Goal: Task Accomplishment & Management: Manage account settings

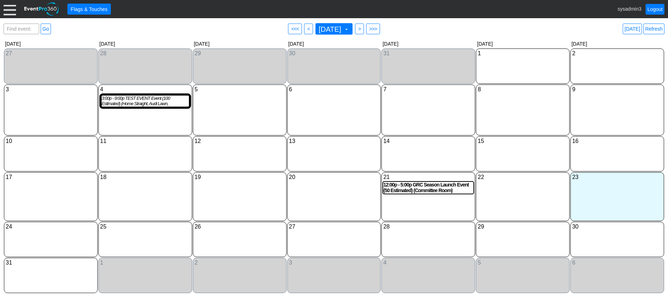
click at [10, 10] on div at bounding box center [10, 9] width 12 height 12
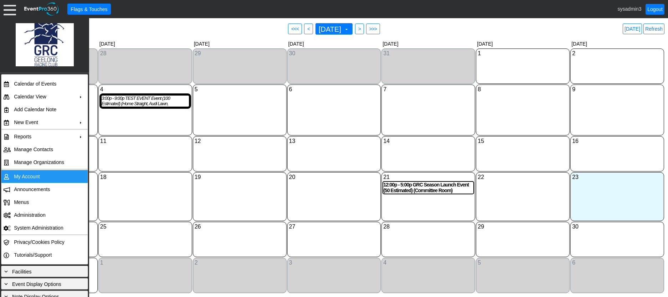
click at [20, 177] on td "My Account" at bounding box center [43, 176] width 64 height 13
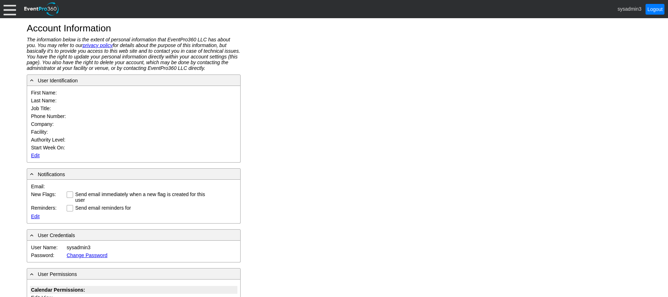
type input "System"
type input "Administrator"
type input "System Administrator"
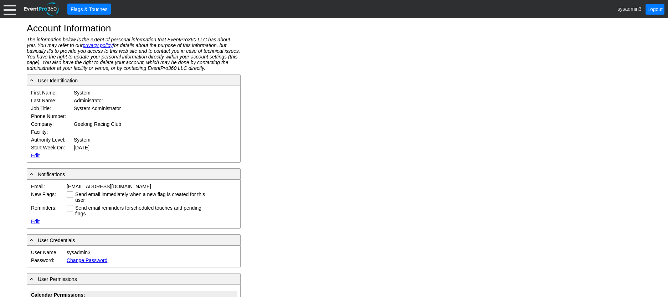
click at [34, 154] on link "Edit" at bounding box center [35, 156] width 9 height 6
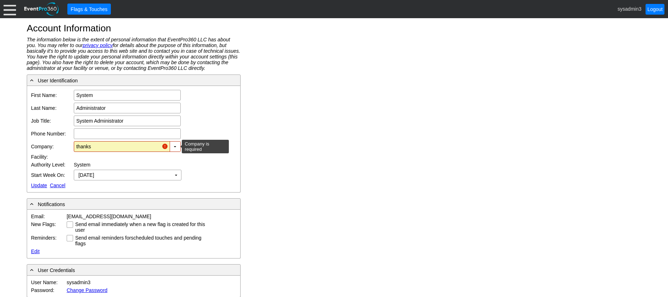
drag, startPoint x: 99, startPoint y: 147, endPoint x: 37, endPoint y: 142, distance: 61.6
click at [37, 142] on tr "Company: Geelong Racing Club ▼ Χ thanks" at bounding box center [119, 146] width 178 height 13
type input "a"
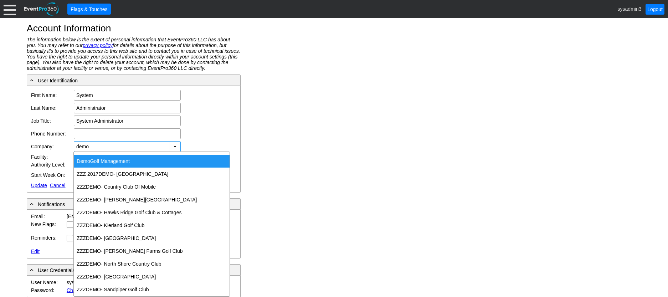
click at [110, 158] on div "Demo Golf Management" at bounding box center [152, 161] width 156 height 13
type input "Demo Golf Management"
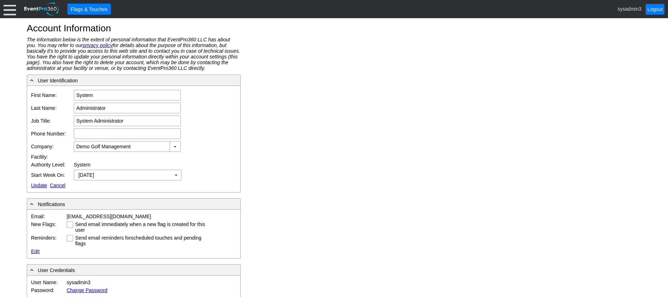
click at [35, 183] on link "Update" at bounding box center [39, 186] width 16 height 6
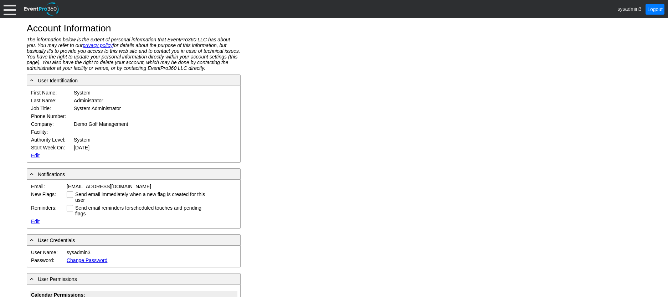
click at [10, 7] on div at bounding box center [10, 9] width 12 height 12
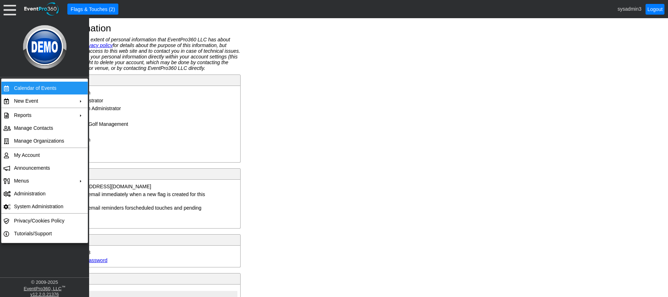
click at [48, 88] on td "Calendar of Events" at bounding box center [43, 88] width 64 height 13
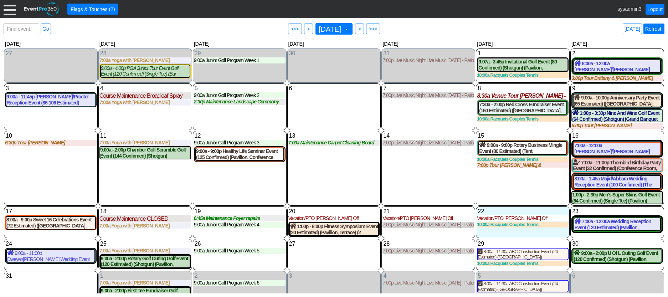
click at [649, 30] on link "Refresh" at bounding box center [654, 29] width 21 height 11
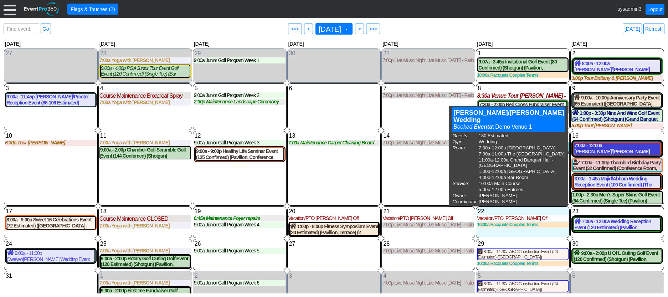
click at [614, 154] on div "7:00a - 12:00a Baily/Skinner Wedding Event (180 Estimated) (Grand Banquet Hall,…" at bounding box center [618, 149] width 86 height 12
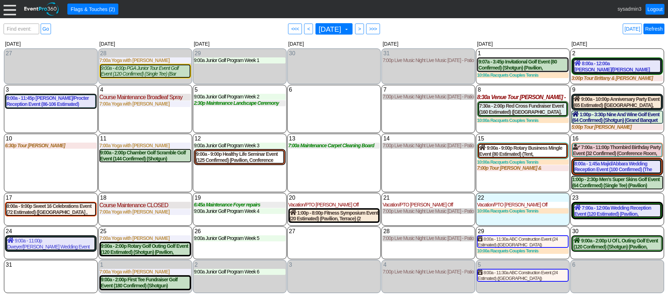
click at [655, 27] on link "Refresh" at bounding box center [654, 29] width 21 height 11
click at [658, 25] on link "Refresh" at bounding box center [654, 29] width 21 height 11
click at [653, 9] on link "Logout" at bounding box center [655, 9] width 19 height 11
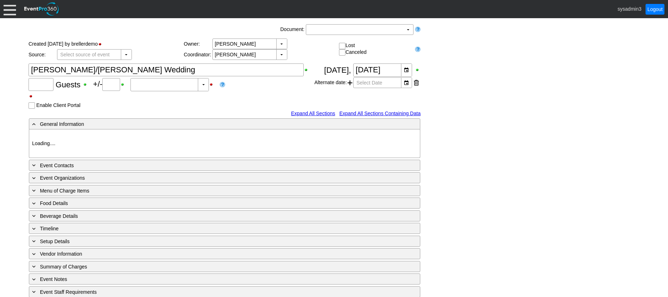
type input "180"
type input "0"
type input "Estimated"
type input "Demo Venue 1"
type input "Wedding"
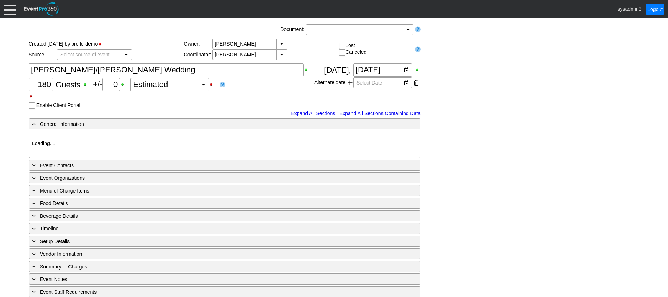
type input "8445"
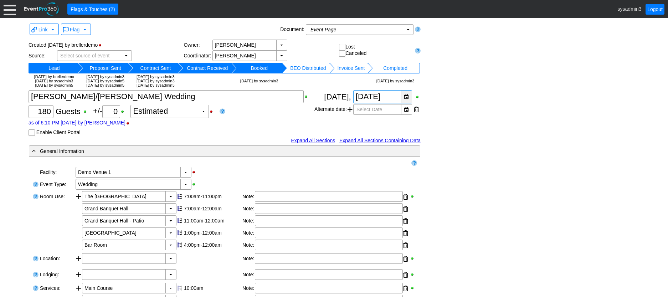
click at [408, 96] on div "▼" at bounding box center [406, 97] width 11 height 12
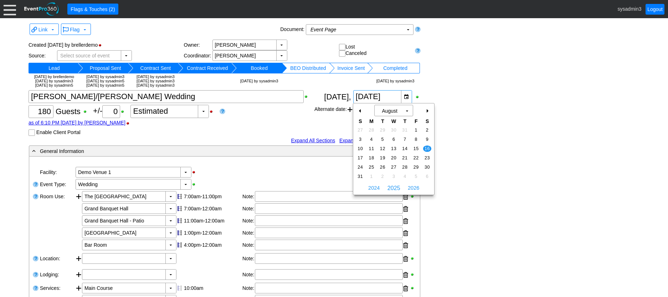
click at [428, 112] on div "+" at bounding box center [427, 111] width 11 height 12
click at [427, 146] on span "20" at bounding box center [427, 149] width 8 height 6
type input "9/20/2025"
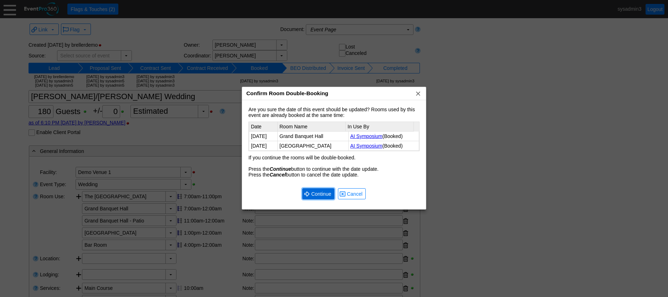
click at [320, 192] on span "Continue" at bounding box center [321, 193] width 23 height 7
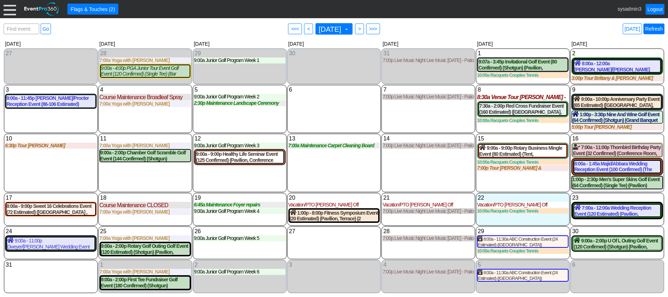
click at [655, 28] on link "Refresh" at bounding box center [654, 29] width 21 height 11
click at [650, 8] on link "Logout" at bounding box center [655, 9] width 19 height 11
click at [9, 11] on div at bounding box center [10, 9] width 12 height 12
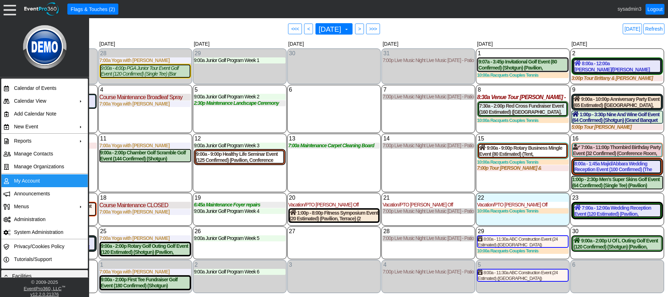
click at [31, 179] on td "My Account" at bounding box center [43, 180] width 64 height 13
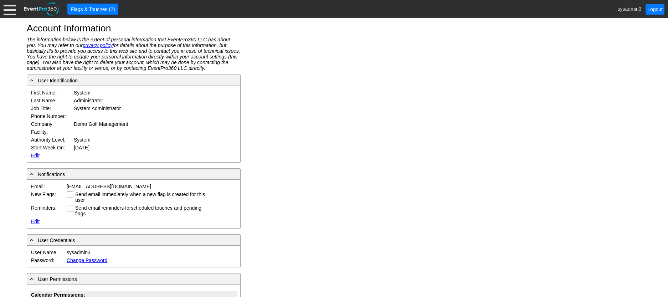
click at [9, 12] on div at bounding box center [10, 9] width 12 height 12
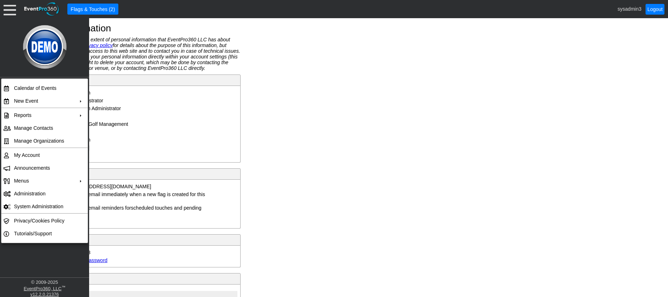
click at [333, 115] on div "Account Information The information below is the extent of personal information…" at bounding box center [334, 157] width 668 height 279
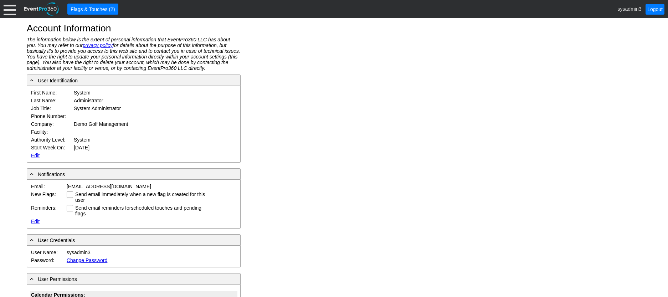
click at [8, 11] on div at bounding box center [10, 9] width 12 height 12
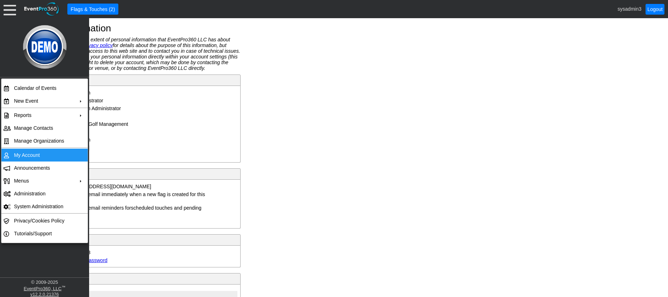
click at [27, 156] on td "My Account" at bounding box center [43, 155] width 64 height 13
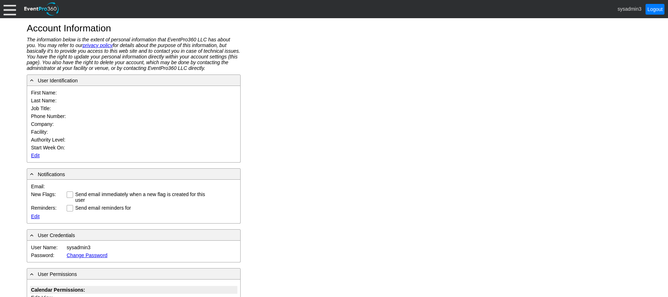
type input "System"
type input "Administrator"
type input "System Administrator"
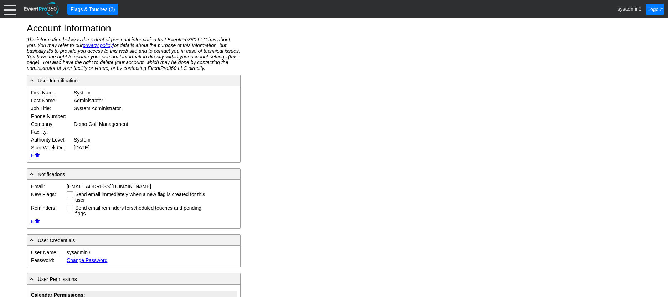
click at [35, 153] on link "Edit" at bounding box center [35, 156] width 9 height 6
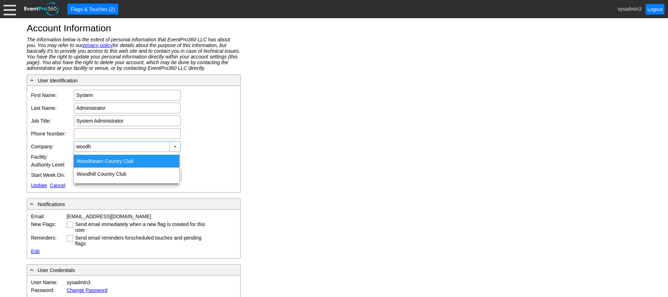
click at [114, 161] on div "Woodh aven Country Club" at bounding box center [127, 161] width 106 height 13
type input "[GEOGRAPHIC_DATA]"
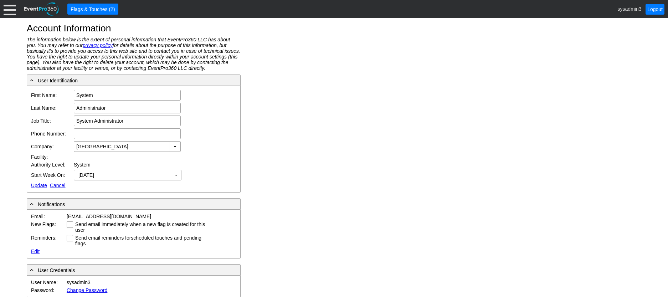
click at [36, 184] on link "Update" at bounding box center [39, 186] width 16 height 6
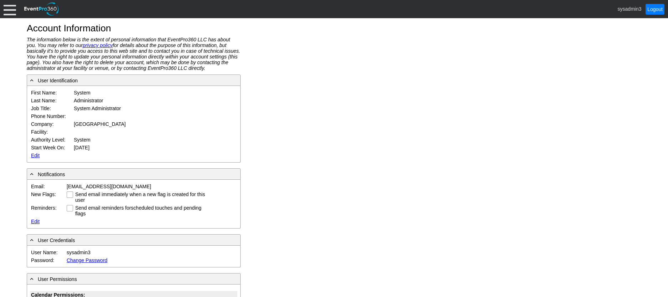
click at [10, 7] on div at bounding box center [10, 9] width 12 height 12
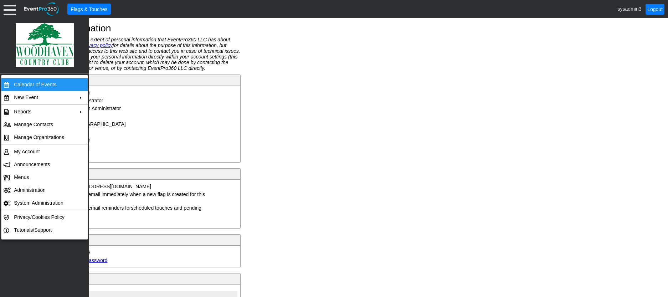
click at [36, 84] on td "Calendar of Events" at bounding box center [43, 84] width 64 height 13
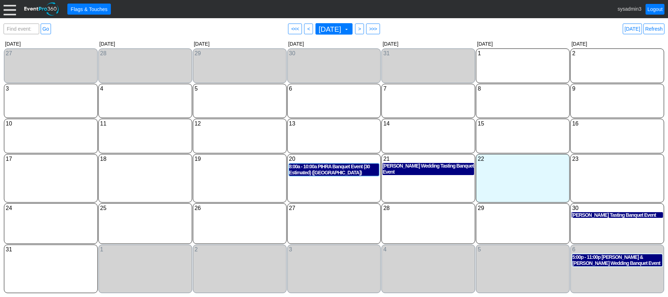
click at [6, 8] on div at bounding box center [10, 9] width 12 height 12
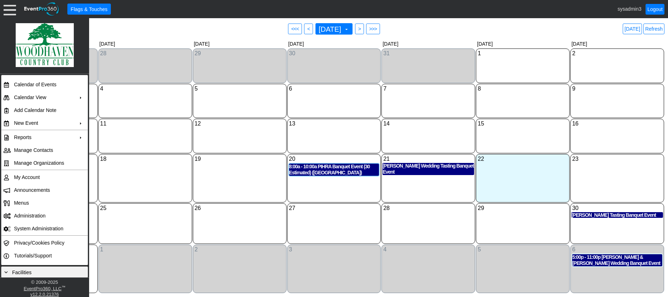
click at [247, 102] on div "5 Tuesday" at bounding box center [240, 101] width 94 height 35
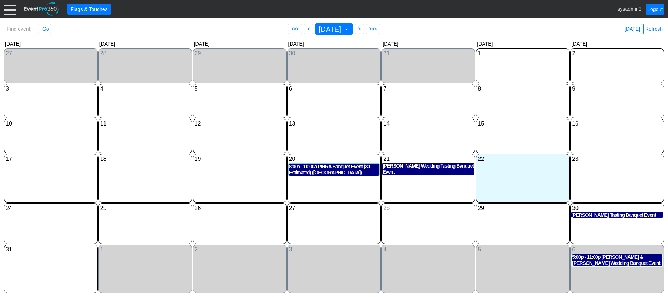
click at [6, 11] on div at bounding box center [10, 9] width 12 height 12
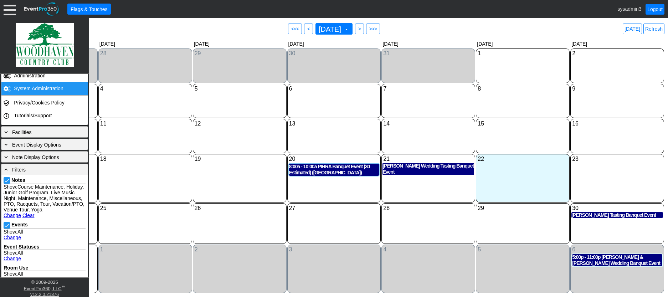
scroll to position [143, 0]
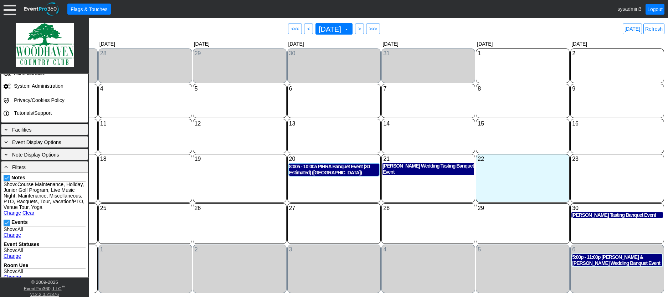
click at [30, 216] on link "Clear" at bounding box center [28, 213] width 12 height 6
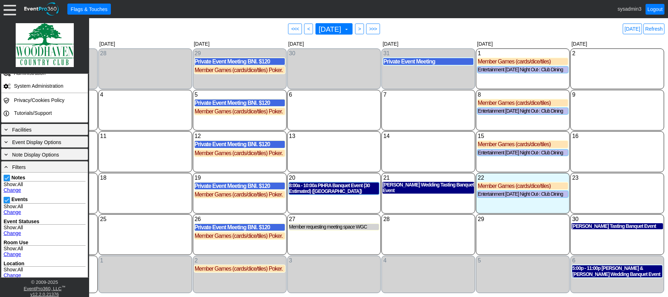
click at [328, 151] on div "13 Wednesday" at bounding box center [334, 151] width 94 height 41
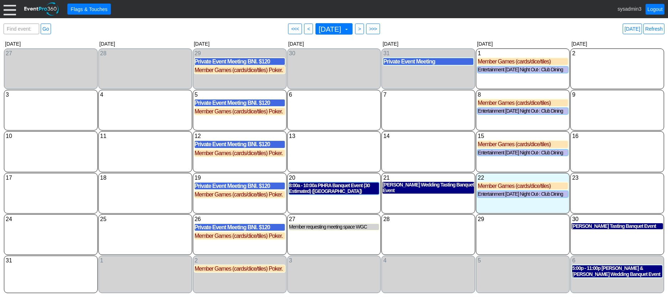
click at [7, 7] on div at bounding box center [10, 9] width 12 height 12
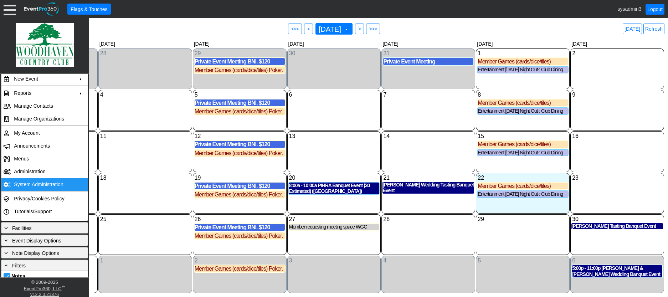
scroll to position [36, 0]
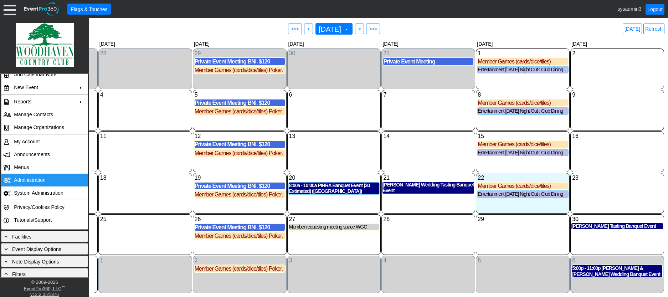
click at [32, 179] on td "Administration" at bounding box center [43, 180] width 64 height 13
click at [33, 180] on td "Administration" at bounding box center [43, 180] width 64 height 13
click at [656, 30] on link "Refresh" at bounding box center [654, 29] width 21 height 11
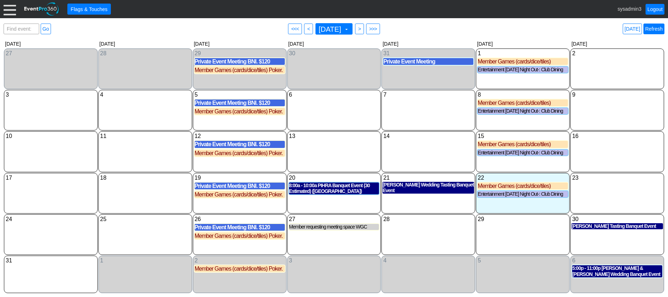
click at [657, 27] on link "Refresh" at bounding box center [654, 29] width 21 height 11
click at [657, 29] on link "Refresh" at bounding box center [654, 29] width 21 height 11
click at [10, 10] on div at bounding box center [10, 9] width 12 height 12
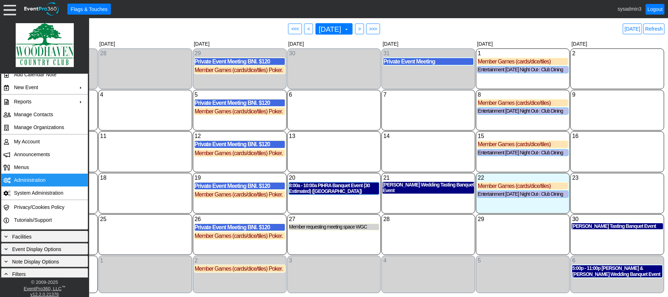
click at [27, 181] on td "Administration" at bounding box center [43, 180] width 64 height 13
click at [358, 151] on div "13 Wednesday" at bounding box center [334, 151] width 94 height 41
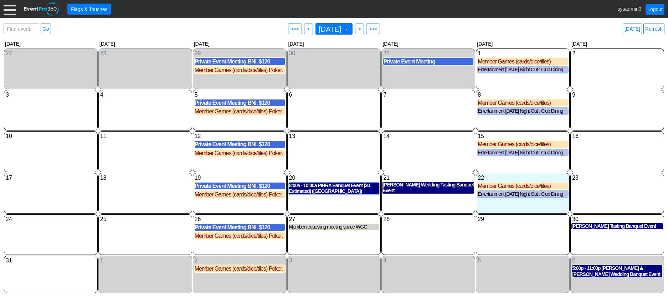
click at [9, 12] on div at bounding box center [10, 9] width 12 height 12
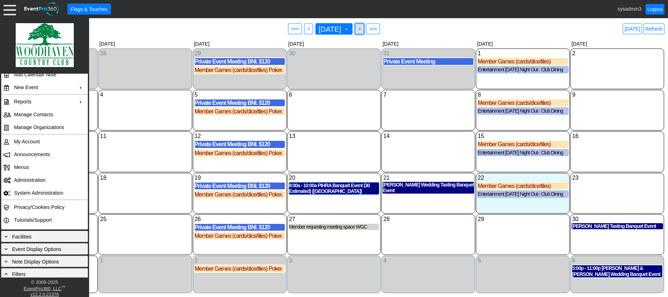
click at [362, 30] on span ">" at bounding box center [359, 28] width 5 height 7
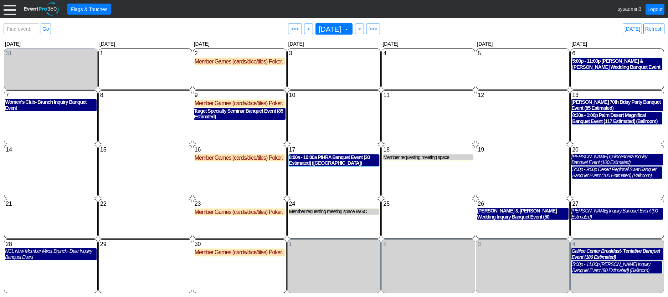
click at [417, 82] on div "4 Thursday" at bounding box center [429, 69] width 94 height 41
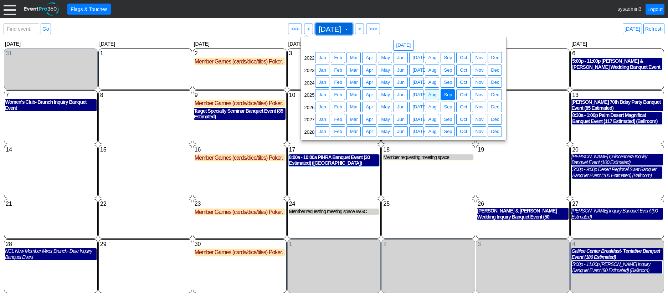
click at [343, 31] on span "September 2025" at bounding box center [329, 29] width 25 height 7
click at [431, 96] on span "Aug" at bounding box center [432, 94] width 11 height 7
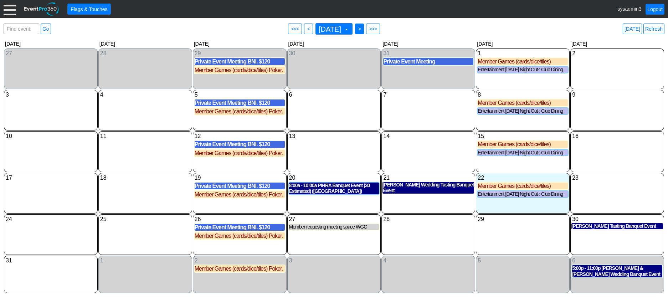
click at [362, 27] on span ">" at bounding box center [359, 28] width 5 height 7
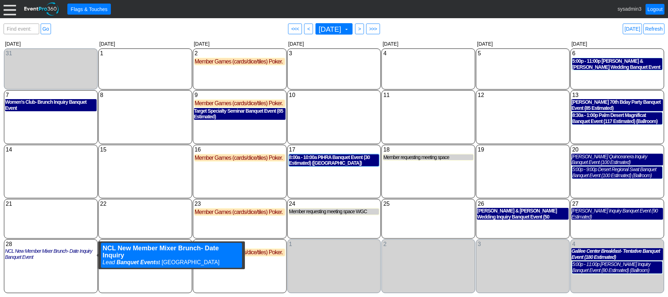
click at [38, 253] on div "NCL New Member Mixer Brunch- Date Inquiry Banquet Event" at bounding box center [51, 254] width 92 height 12
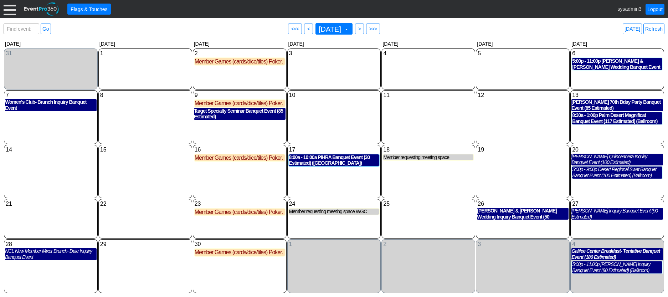
click at [8, 8] on div at bounding box center [10, 9] width 12 height 12
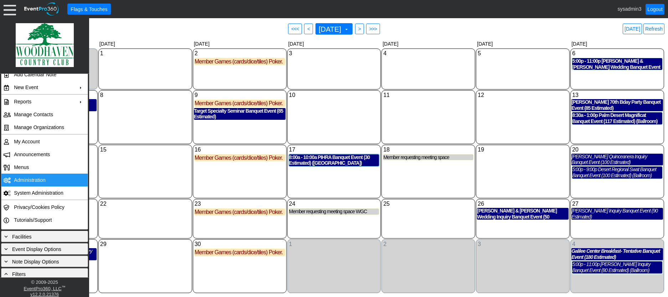
click at [26, 180] on td "Administration" at bounding box center [43, 180] width 64 height 13
click at [168, 105] on div "8 Monday" at bounding box center [145, 117] width 94 height 54
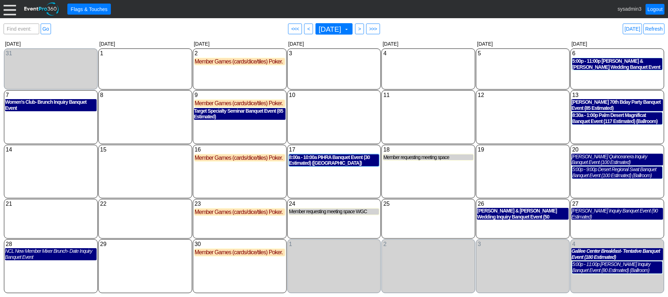
click at [10, 9] on div at bounding box center [10, 9] width 12 height 12
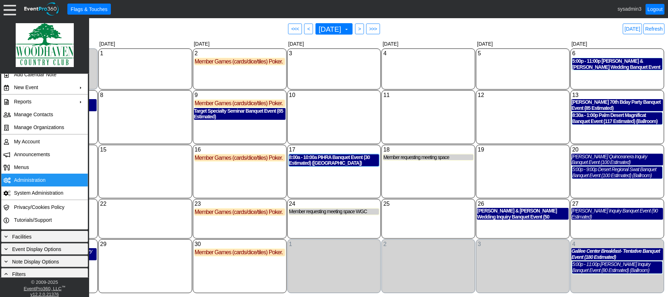
click at [39, 178] on td "Administration" at bounding box center [43, 180] width 64 height 13
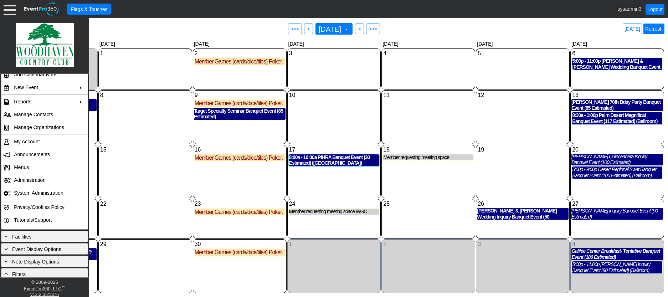
click at [650, 25] on link "Refresh" at bounding box center [654, 29] width 21 height 11
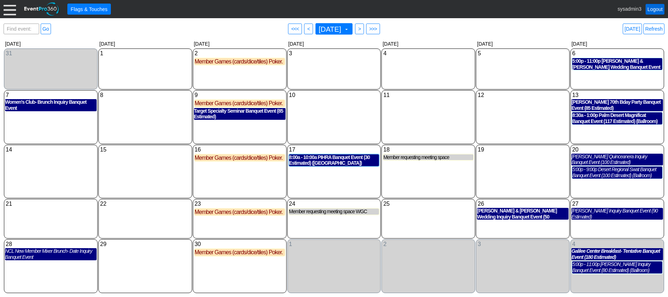
click at [652, 9] on link "Logout" at bounding box center [655, 9] width 19 height 11
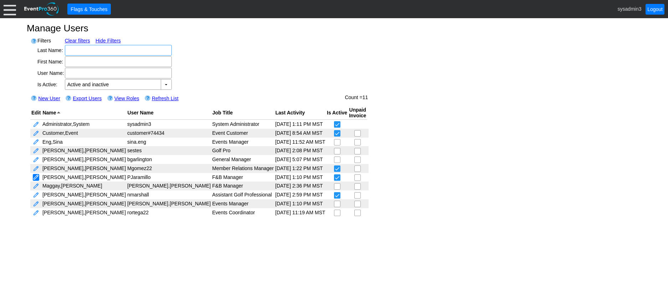
click at [34, 175] on link at bounding box center [36, 177] width 6 height 7
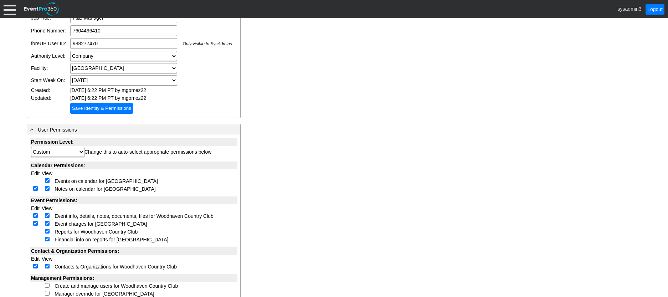
scroll to position [143, 0]
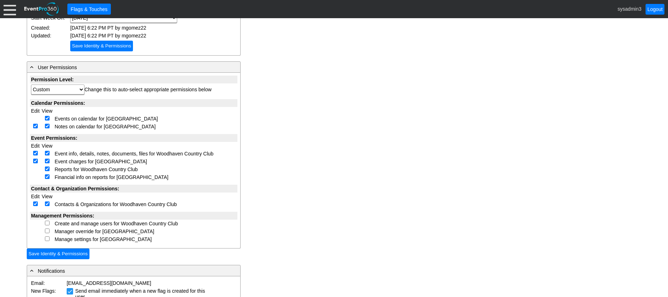
click at [46, 223] on input "checkbox" at bounding box center [47, 223] width 5 height 5
checkbox input "true"
select select "Custom"
click at [48, 230] on input "checkbox" at bounding box center [47, 231] width 5 height 5
checkbox input "true"
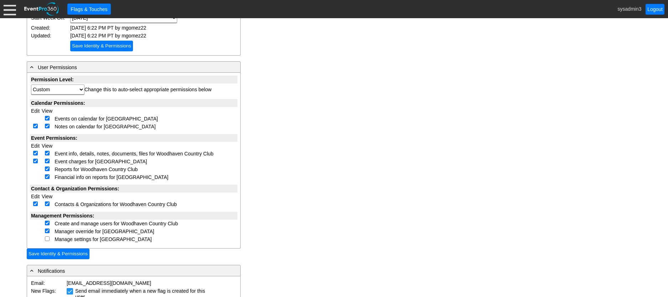
select select "Custom"
click at [47, 240] on input "checkbox" at bounding box center [47, 238] width 5 height 5
checkbox input "true"
select select "Custom"
click at [70, 252] on input "Save Identity & Permissions" at bounding box center [58, 254] width 63 height 11
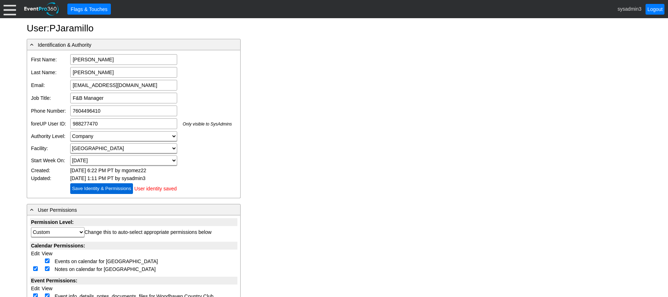
click at [100, 186] on input "Save Identity & Permissions" at bounding box center [101, 188] width 63 height 11
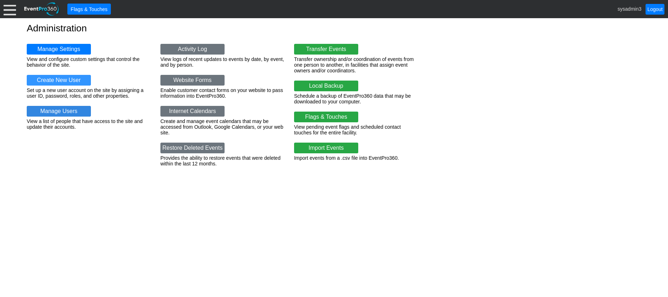
click at [67, 110] on link "Manage Users" at bounding box center [59, 111] width 64 height 11
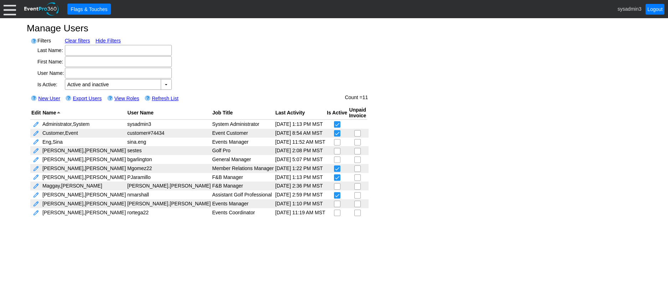
click at [9, 12] on div at bounding box center [10, 9] width 12 height 12
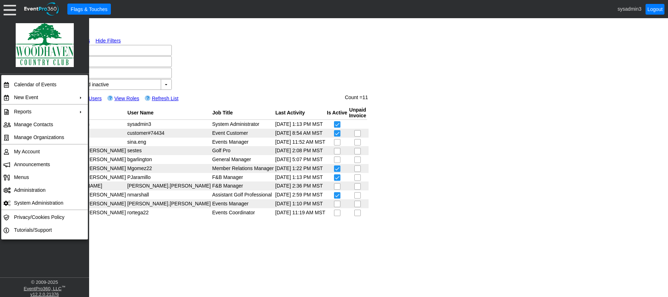
click at [264, 60] on div "Filters Clear filters Hide Filters Last Name: First Name: User Name: Authority …" at bounding box center [334, 127] width 615 height 188
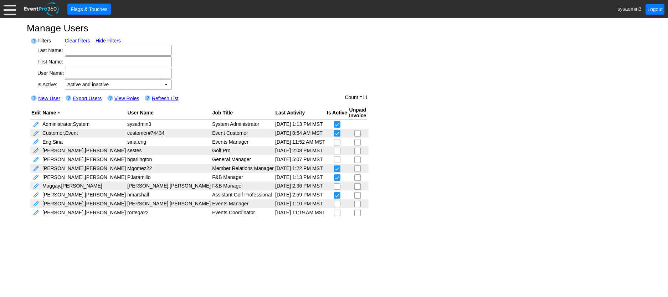
click at [54, 98] on link "New User" at bounding box center [49, 99] width 22 height 6
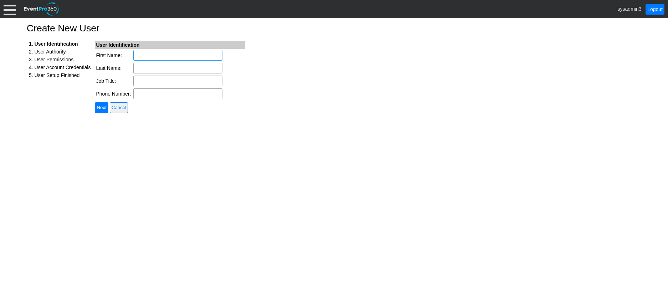
click at [153, 56] on input "First Name:" at bounding box center [177, 55] width 89 height 11
type input "[PERSON_NAME]"
click at [158, 67] on input "Last Name:" at bounding box center [177, 68] width 89 height 11
type input "Aldrich"
click at [158, 78] on input "Job Title:" at bounding box center [177, 81] width 89 height 11
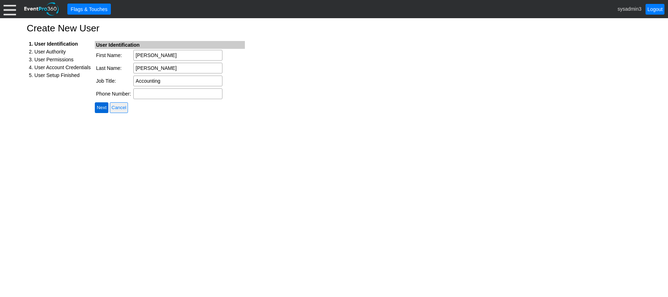
type input "Accounting"
click at [102, 108] on input "Next" at bounding box center [101, 107] width 13 height 11
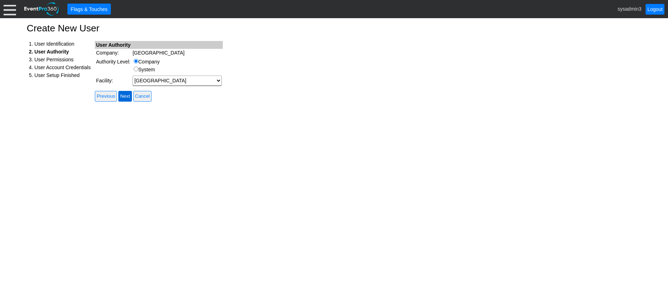
click at [131, 94] on input "Next" at bounding box center [124, 96] width 13 height 11
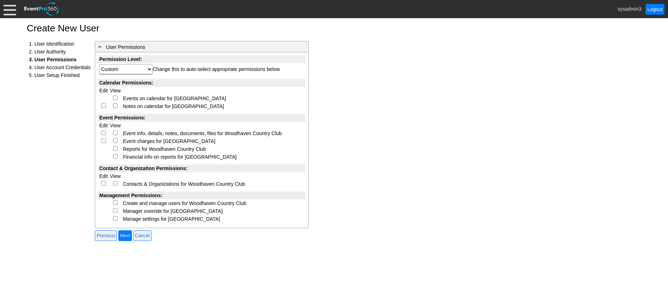
click at [114, 98] on input "checkbox" at bounding box center [115, 98] width 5 height 5
checkbox input "true"
select select "Custom"
click at [104, 106] on input "checkbox" at bounding box center [103, 105] width 5 height 5
checkbox input "true"
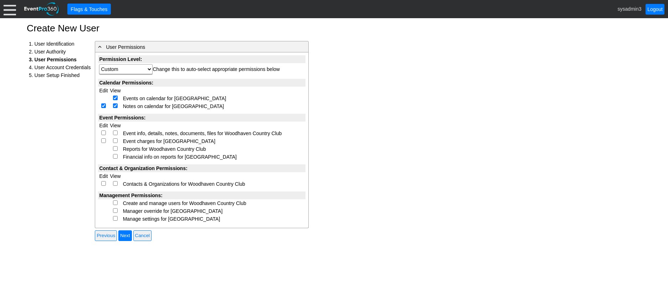
select select "Custom"
checkbox input "true"
click at [105, 132] on input "checkbox" at bounding box center [103, 133] width 5 height 5
checkbox input "true"
select select "Custom"
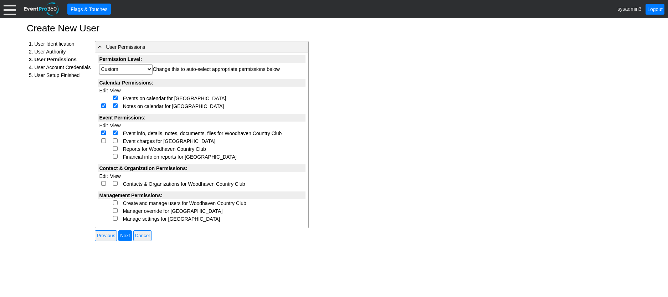
checkbox input "true"
click at [105, 141] on input "checkbox" at bounding box center [103, 140] width 5 height 5
checkbox input "true"
select select "Custom"
checkbox input "true"
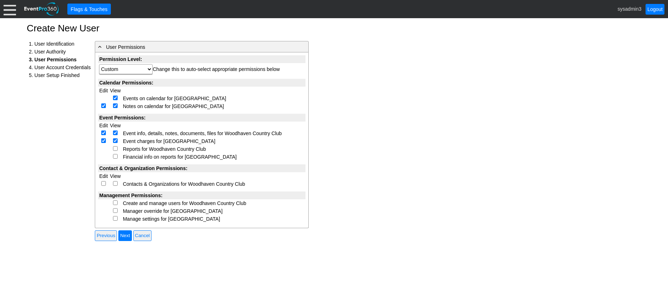
click at [116, 149] on input "checkbox" at bounding box center [115, 148] width 5 height 5
checkbox input "true"
select select "Custom"
click at [116, 155] on input "checkbox" at bounding box center [115, 156] width 5 height 5
checkbox input "true"
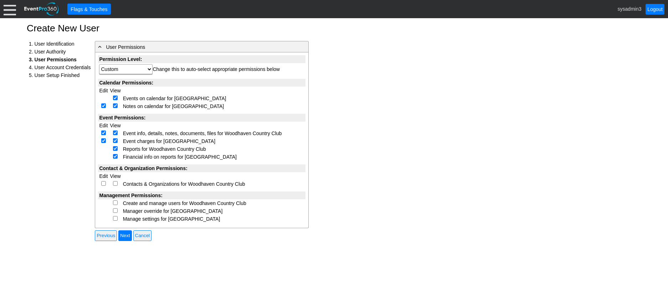
select select "Custom"
click at [106, 184] on input "checkbox" at bounding box center [103, 183] width 5 height 5
checkbox input "true"
select select "Custom"
checkbox input "true"
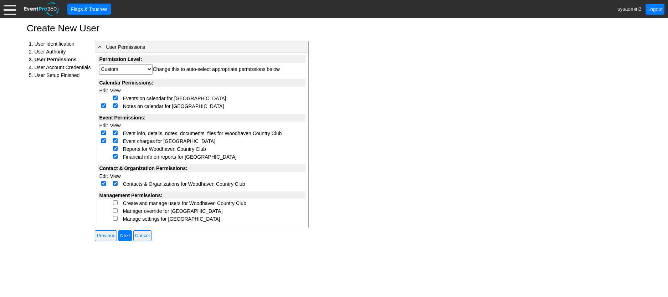
drag, startPoint x: 114, startPoint y: 202, endPoint x: 115, endPoint y: 207, distance: 5.8
click at [115, 202] on input "checkbox" at bounding box center [115, 202] width 5 height 5
checkbox input "true"
select select "Custom"
drag, startPoint x: 114, startPoint y: 211, endPoint x: 119, endPoint y: 216, distance: 7.3
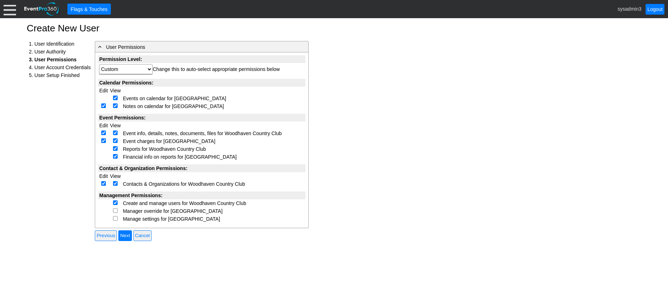
click at [116, 213] on td at bounding box center [115, 211] width 13 height 8
click at [117, 210] on input "checkbox" at bounding box center [115, 210] width 5 height 5
checkbox input "true"
select select "Custom"
click at [116, 217] on input "checkbox" at bounding box center [115, 218] width 5 height 5
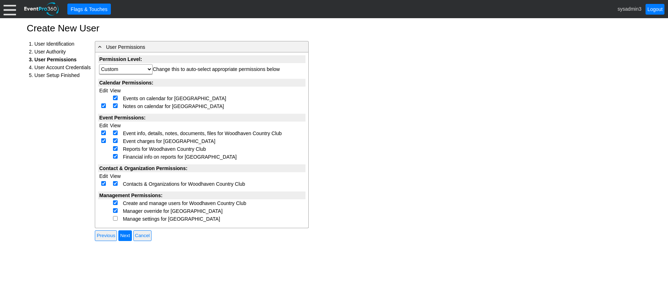
checkbox input "true"
select select "Custom"
click at [131, 234] on input "Next" at bounding box center [124, 235] width 13 height 11
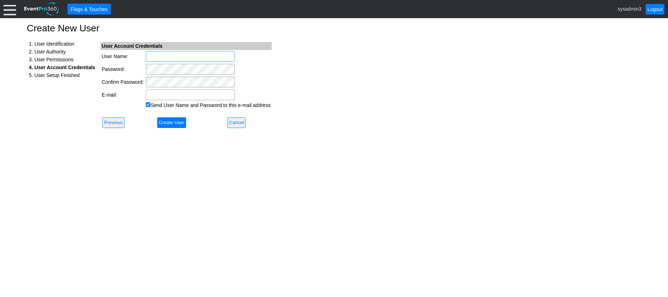
click at [170, 54] on input "User Name:" at bounding box center [190, 56] width 89 height 11
type input "[PERSON_NAME].[PERSON_NAME]"
click at [164, 94] on input "E-mail:" at bounding box center [190, 95] width 89 height 11
type input "accounting@woodhavencc.com"
click at [169, 121] on input "Create User" at bounding box center [171, 122] width 29 height 11
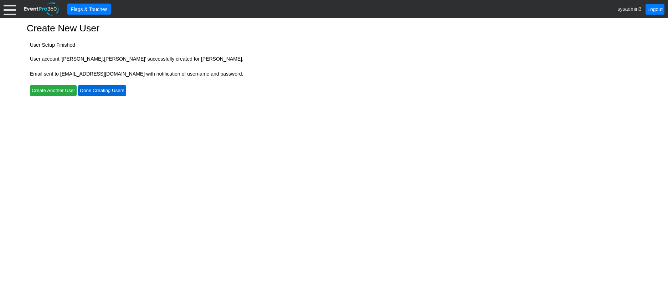
click at [108, 90] on input "Done Creating Users" at bounding box center [102, 90] width 48 height 11
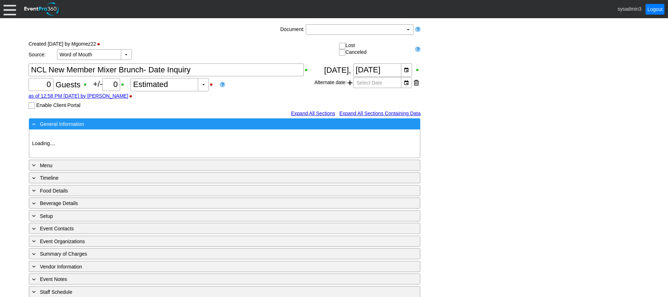
type input "Woodhaven CC"
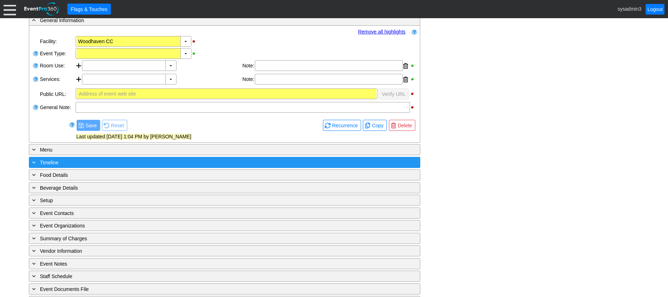
scroll to position [143, 0]
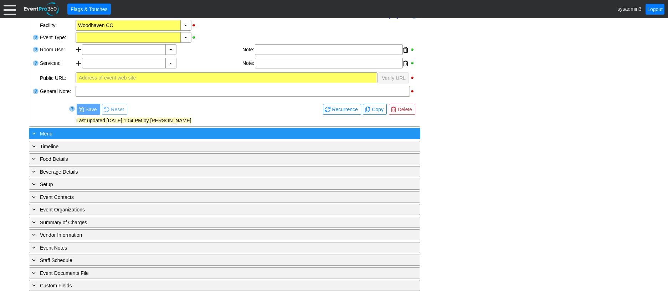
click at [203, 134] on div "+ Menu" at bounding box center [210, 133] width 359 height 8
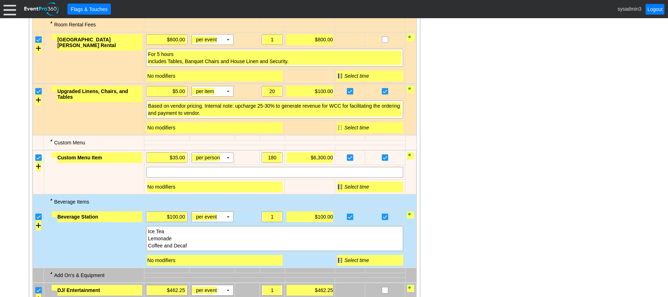
scroll to position [321, 0]
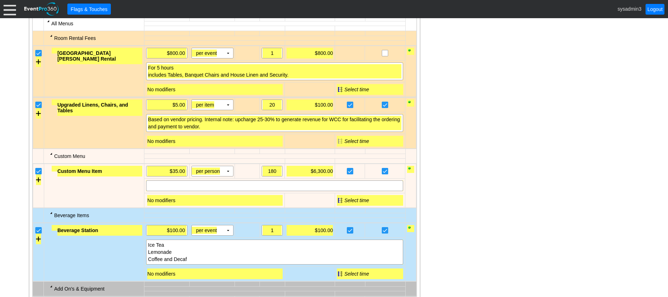
drag, startPoint x: 244, startPoint y: 153, endPoint x: 460, endPoint y: 140, distance: 216.2
click at [460, 140] on div "- General Information ▼ Loading.... Remove all highlights Facility: ▼ Χ Woodhav…" at bounding box center [334, 166] width 615 height 692
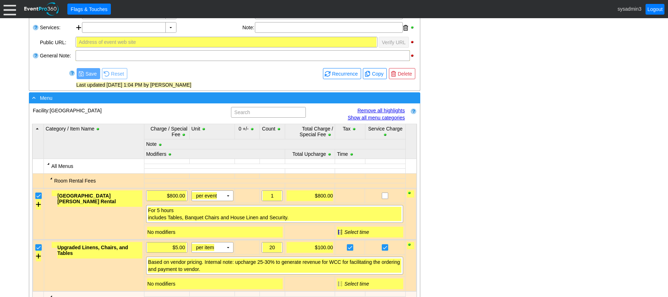
click at [166, 95] on div "- Menu" at bounding box center [210, 98] width 359 height 8
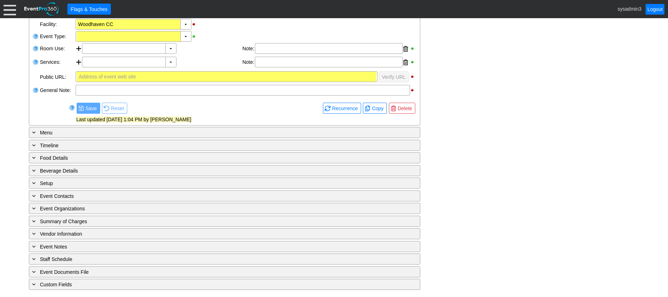
scroll to position [144, 0]
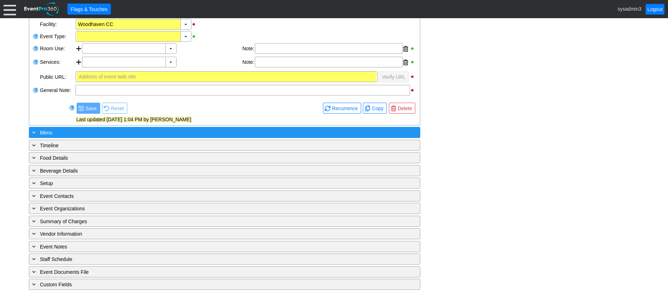
click at [110, 131] on div "+ Menu" at bounding box center [210, 132] width 359 height 8
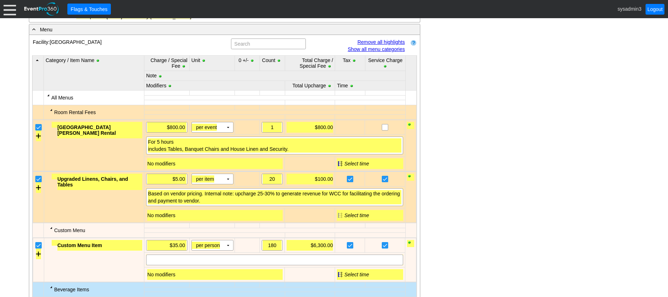
scroll to position [178, 0]
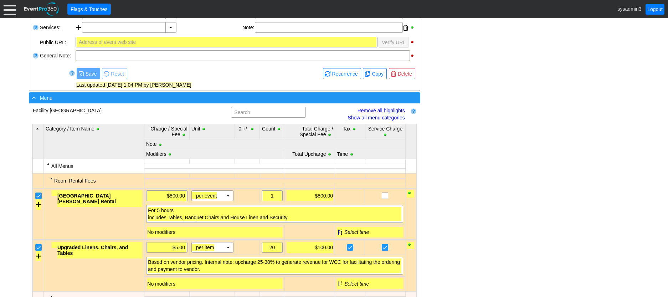
click at [211, 98] on div "- Menu" at bounding box center [210, 98] width 359 height 8
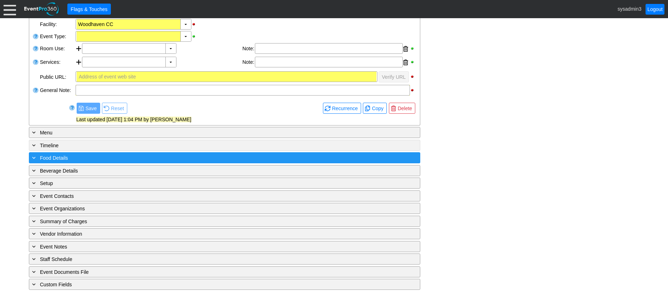
scroll to position [144, 0]
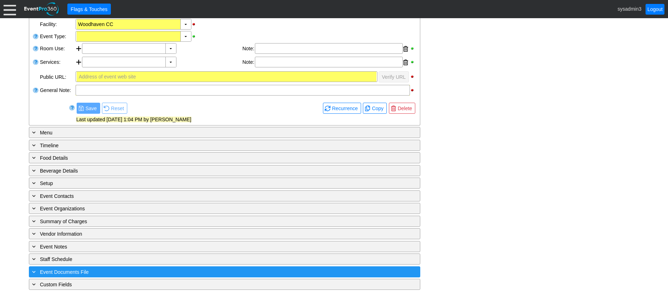
click at [157, 269] on div "+ Event Documents File" at bounding box center [210, 272] width 359 height 8
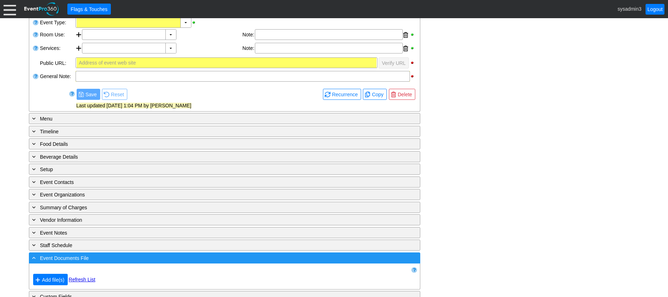
scroll to position [170, 0]
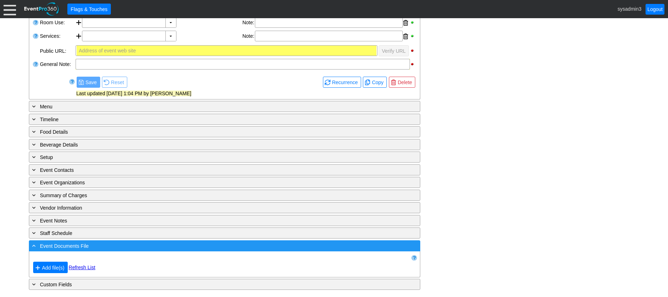
click at [154, 244] on div "- Event Documents File" at bounding box center [210, 246] width 359 height 8
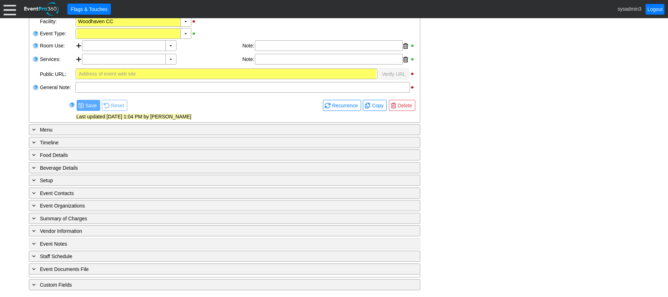
scroll to position [144, 0]
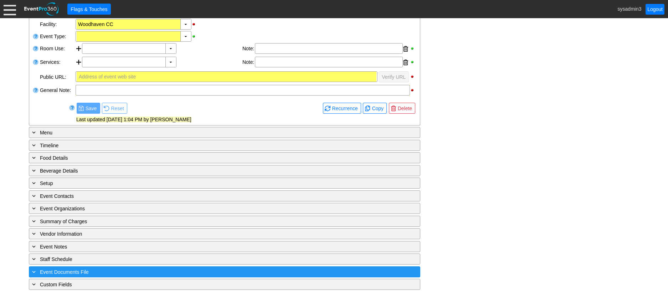
click at [138, 271] on div "+ Event Documents File" at bounding box center [210, 272] width 359 height 8
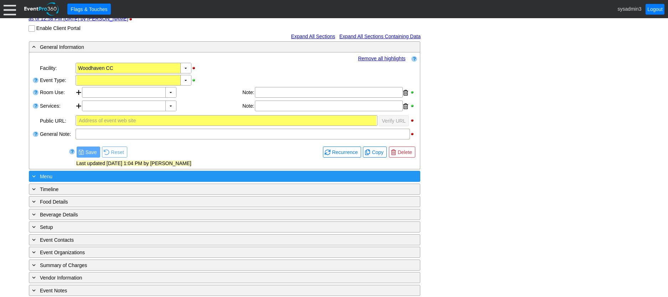
scroll to position [0, 0]
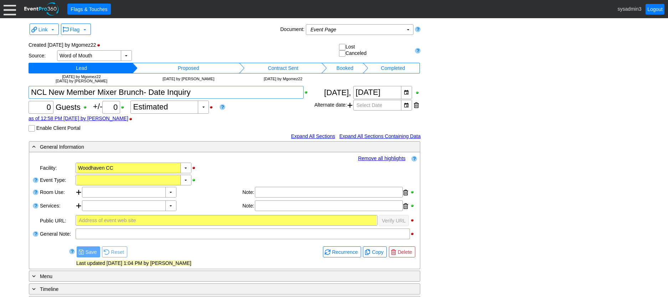
click at [192, 91] on textarea at bounding box center [166, 92] width 275 height 13
drag, startPoint x: 193, startPoint y: 91, endPoint x: 26, endPoint y: 92, distance: 166.9
click at [26, 92] on div "Link ▼ Flag ▼ Document: Event Page Χ ▼ ● Print or PDF E-Sign ▼ Insert ▼ Save ▼ …" at bounding box center [334, 157] width 668 height 279
drag, startPoint x: 43, startPoint y: 91, endPoint x: 451, endPoint y: 88, distance: 408.1
click at [451, 88] on div "Link ▼ Flag ▼ Document: Event Page Χ ▼ ● Print or PDF E-Sign ▼ Insert ▼ Save ▼ …" at bounding box center [334, 244] width 615 height 445
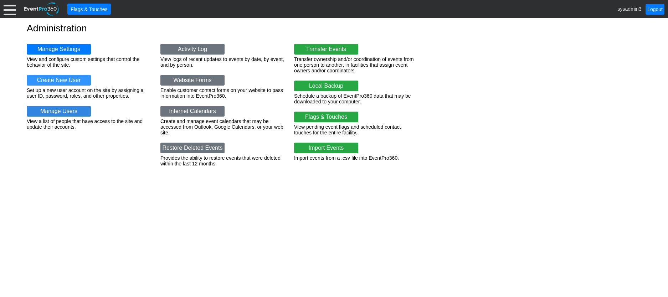
click at [64, 108] on link "Manage Users" at bounding box center [59, 111] width 64 height 11
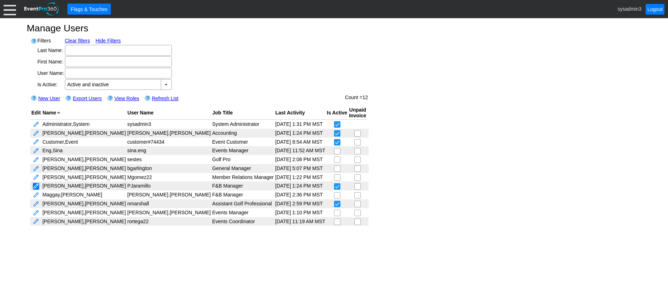
click at [37, 184] on link at bounding box center [36, 186] width 6 height 7
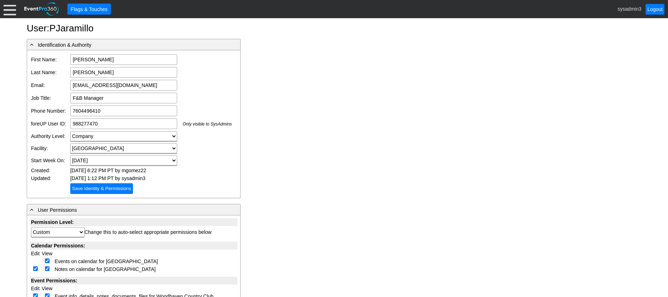
click at [11, 12] on div at bounding box center [10, 9] width 12 height 12
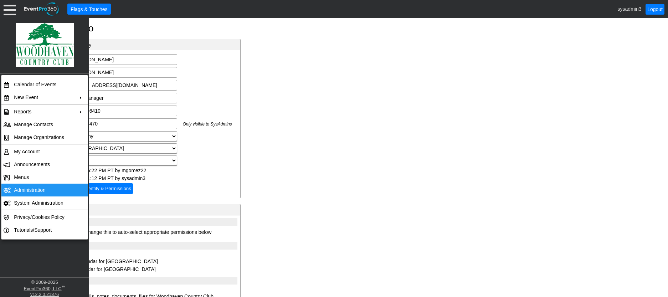
click at [34, 186] on td "Administration" at bounding box center [43, 190] width 64 height 13
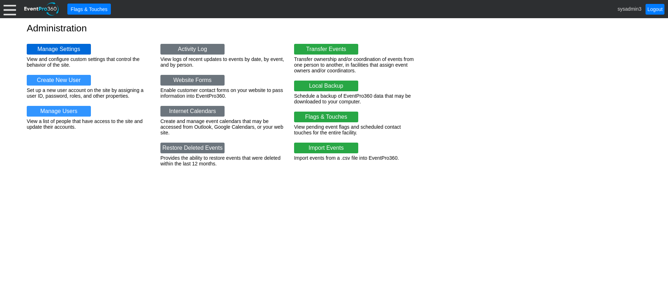
click at [67, 47] on link "Manage Settings" at bounding box center [59, 49] width 64 height 11
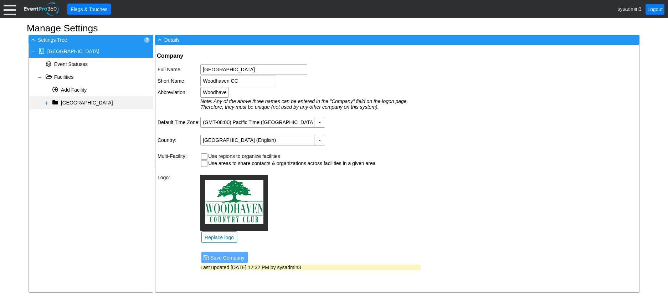
click at [86, 103] on span "[GEOGRAPHIC_DATA]" at bounding box center [87, 103] width 52 height 6
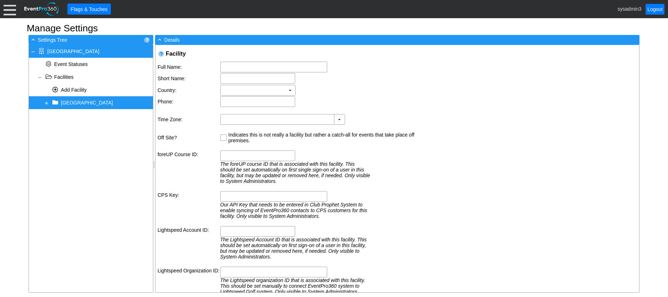
type input "[STREET_ADDRESS]"
type input "Palm Desert"
type input "CA"
type input "92211"
type input "(760) 345-7636"
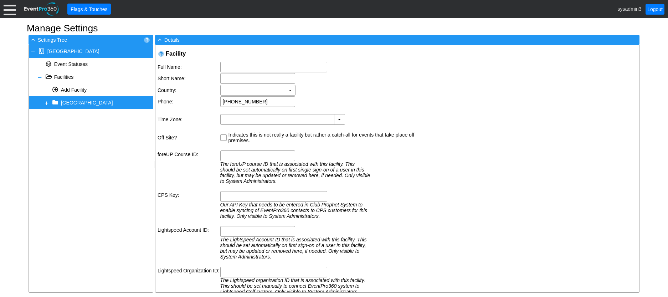
type input "Woodhaven Country Club"
type input "Woodhaven CC"
type input "(GMT-08:00) Pacific Time (US & Canada)"
type input "21720"
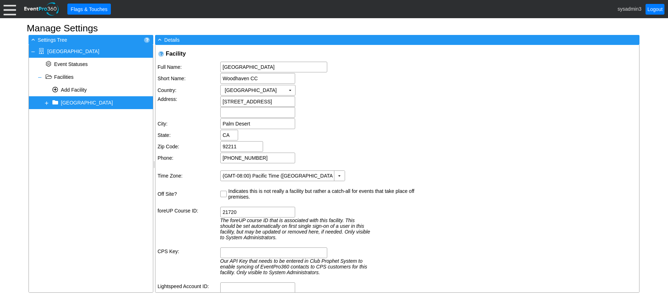
click at [9, 12] on div at bounding box center [10, 9] width 12 height 12
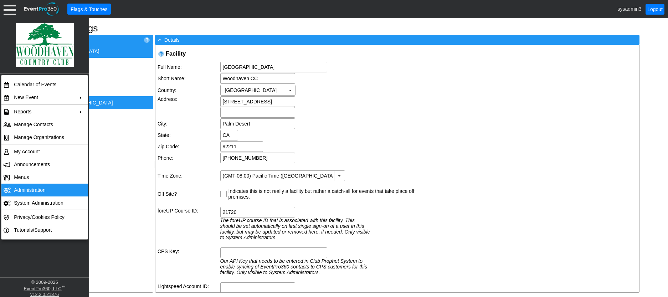
click at [30, 187] on td "Administration" at bounding box center [43, 190] width 64 height 13
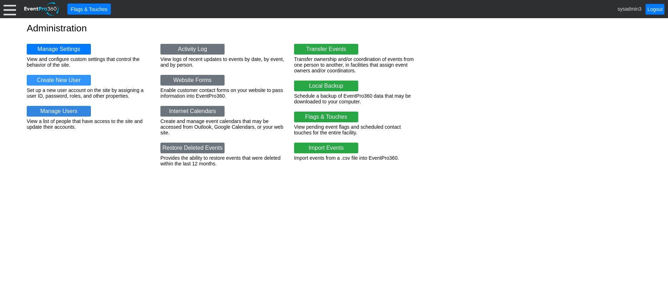
click at [57, 109] on link "Manage Users" at bounding box center [59, 111] width 64 height 11
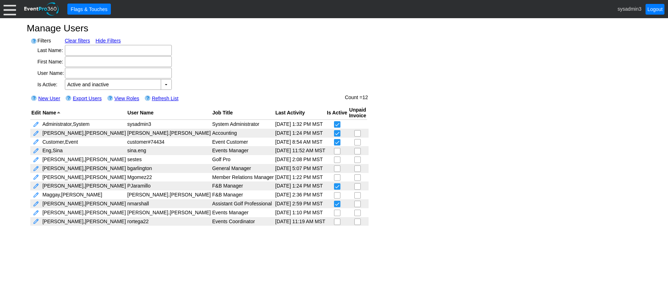
click at [340, 81] on div "Filters Clear filters Hide Filters Last Name: First Name: User Name: Authority …" at bounding box center [334, 131] width 615 height 197
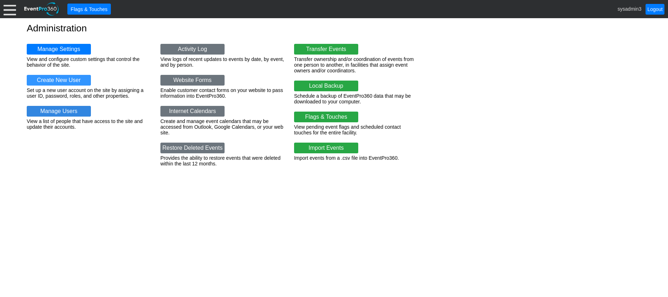
click at [70, 111] on link "Manage Users" at bounding box center [59, 111] width 64 height 11
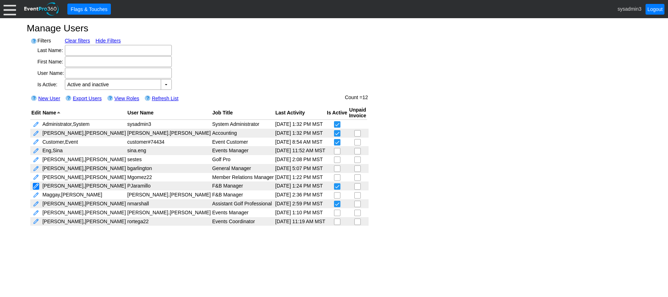
click at [35, 185] on link at bounding box center [36, 186] width 6 height 7
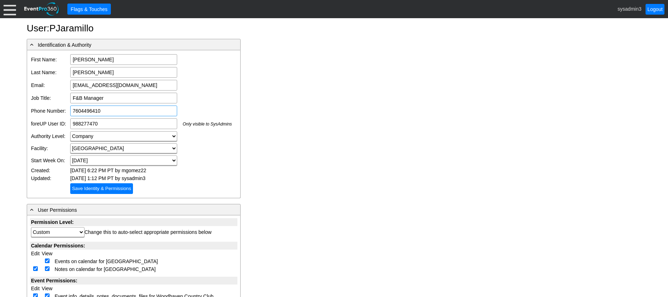
click at [112, 110] on input "7604496410" at bounding box center [123, 111] width 107 height 11
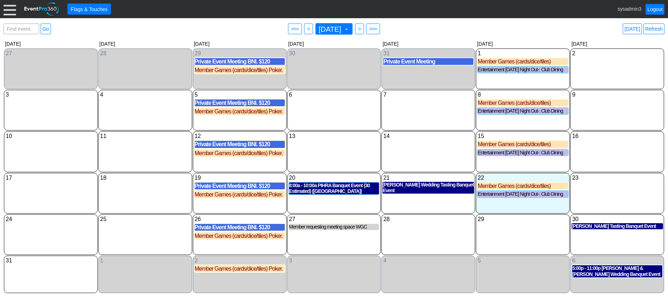
click at [10, 9] on div at bounding box center [10, 9] width 12 height 12
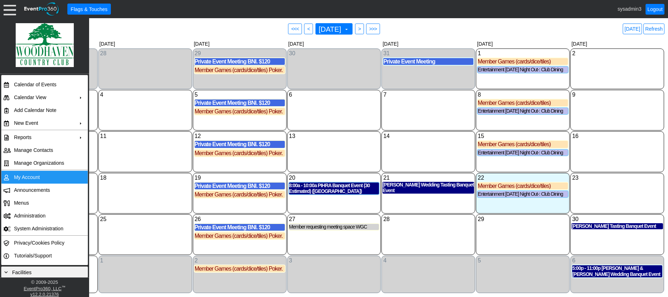
click at [30, 173] on td "My Account" at bounding box center [43, 177] width 64 height 13
click at [658, 29] on link "Refresh" at bounding box center [654, 29] width 21 height 11
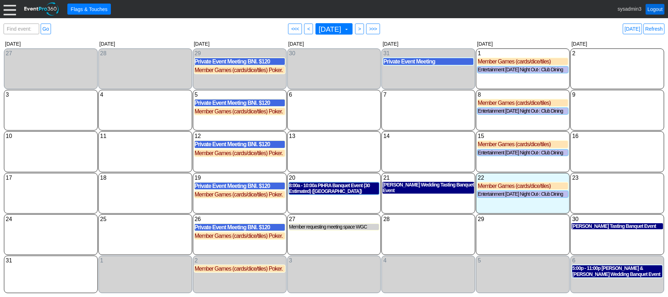
click at [658, 9] on link "Logout" at bounding box center [655, 9] width 19 height 11
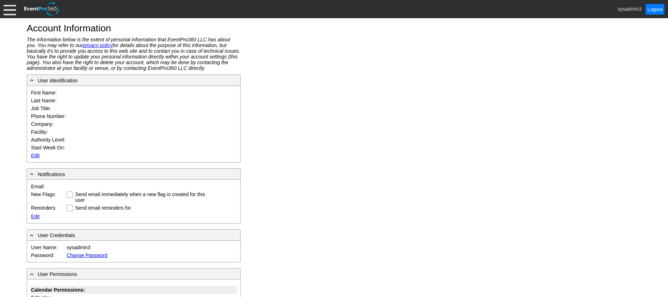
type input "System"
type input "Administrator"
type input "System Administrator"
type input "[GEOGRAPHIC_DATA]"
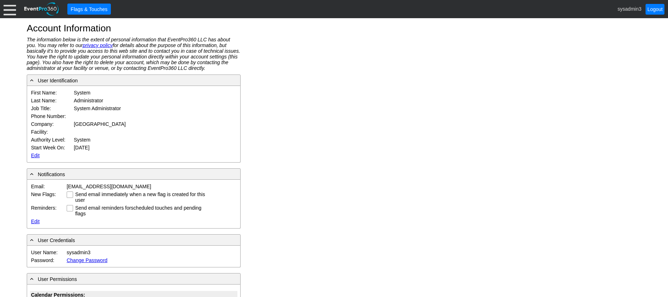
click at [34, 158] on link "Edit" at bounding box center [35, 156] width 9 height 6
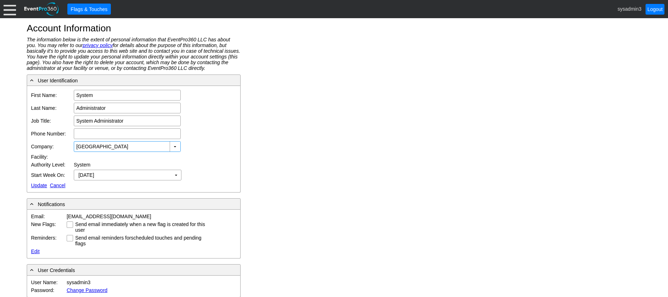
click at [7, 11] on div at bounding box center [10, 9] width 12 height 12
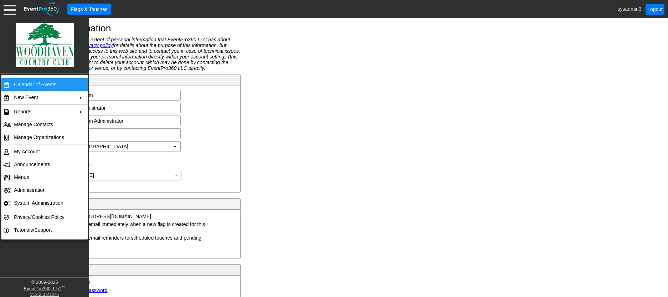
click at [25, 84] on td "Calendar of Events" at bounding box center [43, 84] width 64 height 13
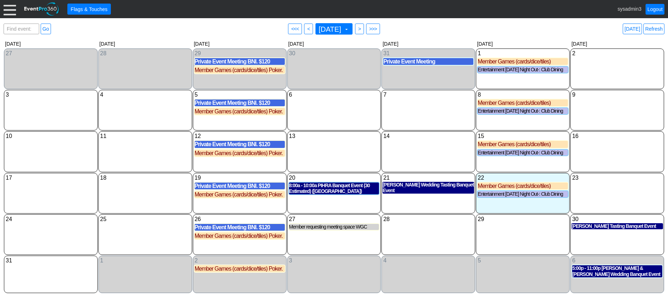
click at [9, 12] on div at bounding box center [10, 9] width 12 height 12
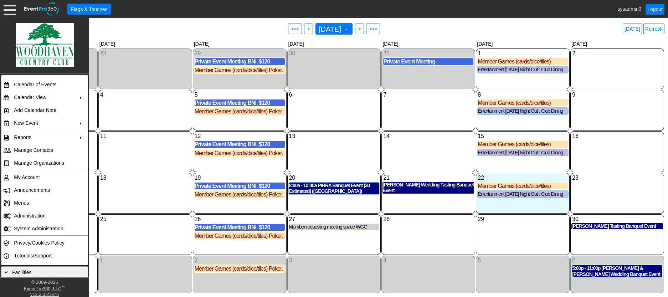
click at [141, 145] on div "11 [DATE]" at bounding box center [145, 151] width 94 height 41
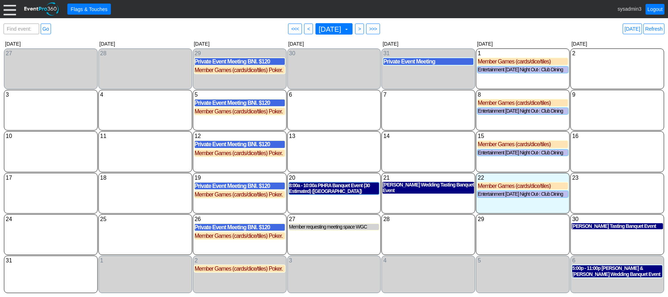
click at [8, 11] on div at bounding box center [10, 9] width 12 height 12
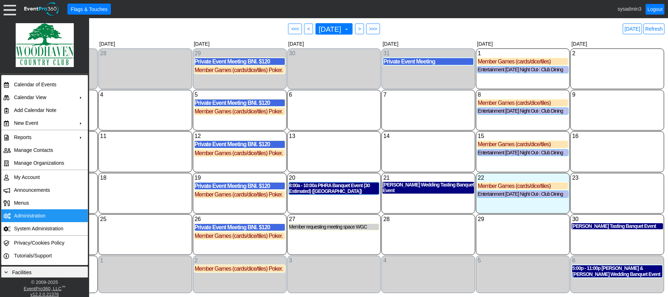
click at [32, 214] on td "Administration" at bounding box center [43, 215] width 64 height 13
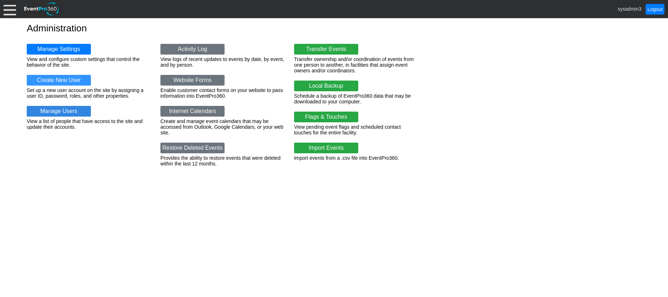
click at [70, 113] on link "Manage Users" at bounding box center [59, 111] width 64 height 11
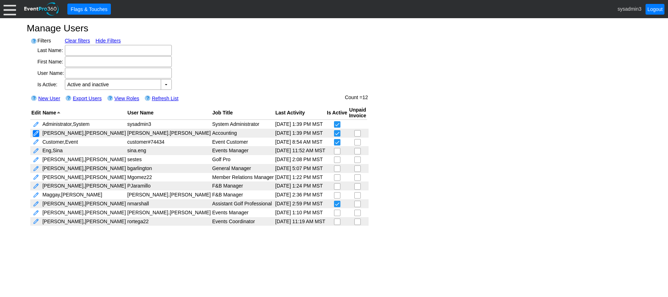
click at [37, 131] on link at bounding box center [36, 133] width 6 height 7
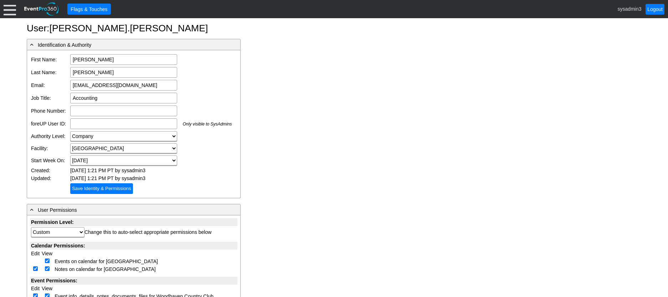
drag, startPoint x: 145, startPoint y: 84, endPoint x: 63, endPoint y: 84, distance: 82.0
click at [63, 84] on tr "Email: accounting@woodhavencc.com Email is required Email format is not valid" at bounding box center [131, 85] width 203 height 13
click at [13, 14] on div at bounding box center [10, 9] width 12 height 12
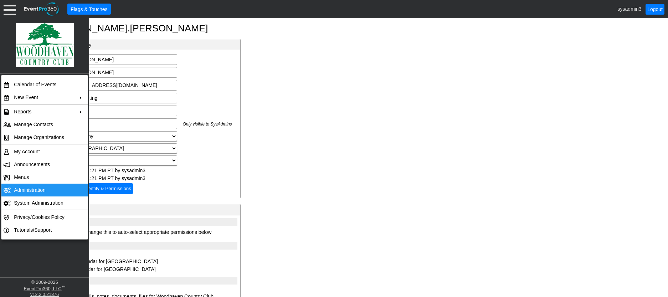
click at [28, 189] on td "Administration" at bounding box center [43, 190] width 64 height 13
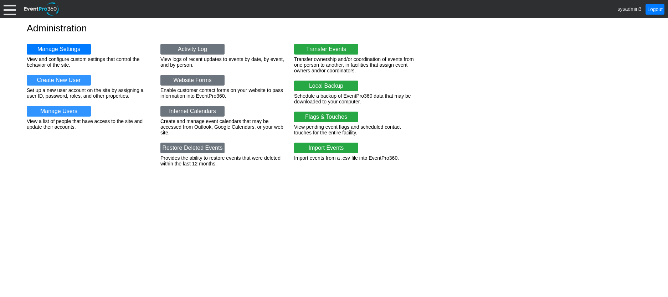
click at [60, 103] on div "Manage Settings View and configure custom settings that control the behavior of…" at bounding box center [89, 109] width 125 height 130
click at [59, 111] on link "Manage Users" at bounding box center [59, 111] width 64 height 11
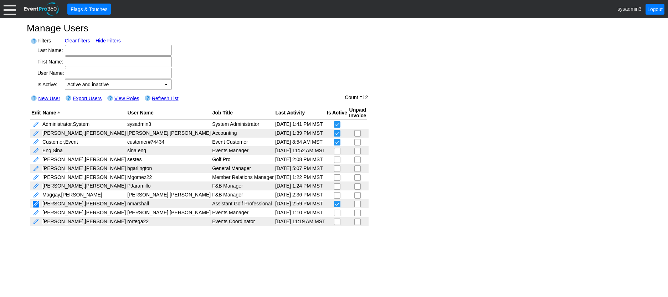
click at [39, 204] on link at bounding box center [36, 204] width 6 height 7
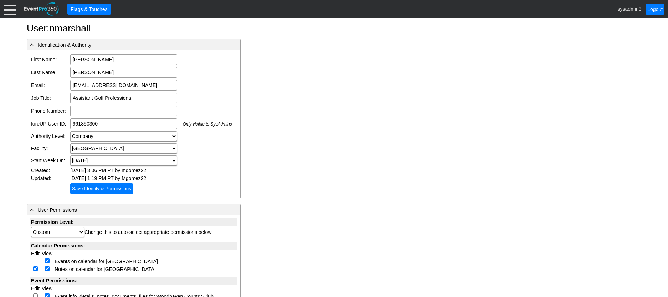
drag, startPoint x: 159, startPoint y: 85, endPoint x: 65, endPoint y: 82, distance: 94.2
click at [65, 82] on tr "Email: nmarshall@woodhavencc.com Email is required Email format is not valid" at bounding box center [131, 85] width 203 height 13
click at [11, 11] on div at bounding box center [10, 9] width 12 height 12
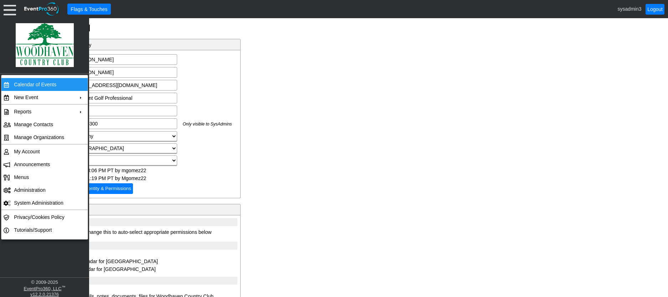
click at [39, 85] on td "Calendar of Events" at bounding box center [43, 84] width 64 height 13
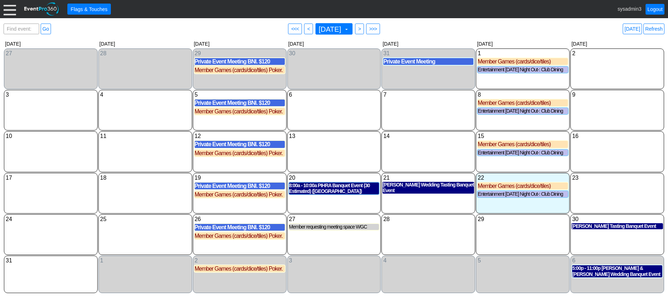
click at [409, 117] on div "7 [DATE]" at bounding box center [429, 110] width 94 height 41
